Goal: Information Seeking & Learning: Learn about a topic

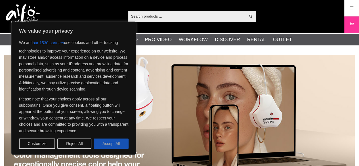
click at [116, 147] on button "Accept All" at bounding box center [111, 143] width 35 height 10
checkbox input "true"
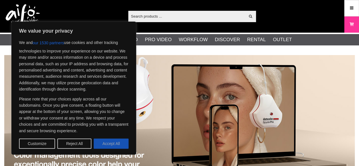
checkbox input "true"
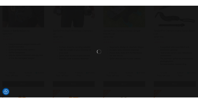
scroll to position [527, 0]
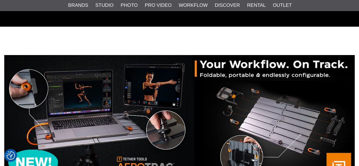
scroll to position [468, 0]
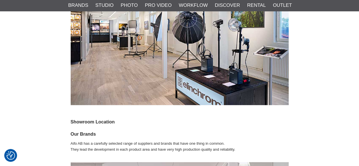
scroll to position [368, 0]
